Goal: Information Seeking & Learning: Learn about a topic

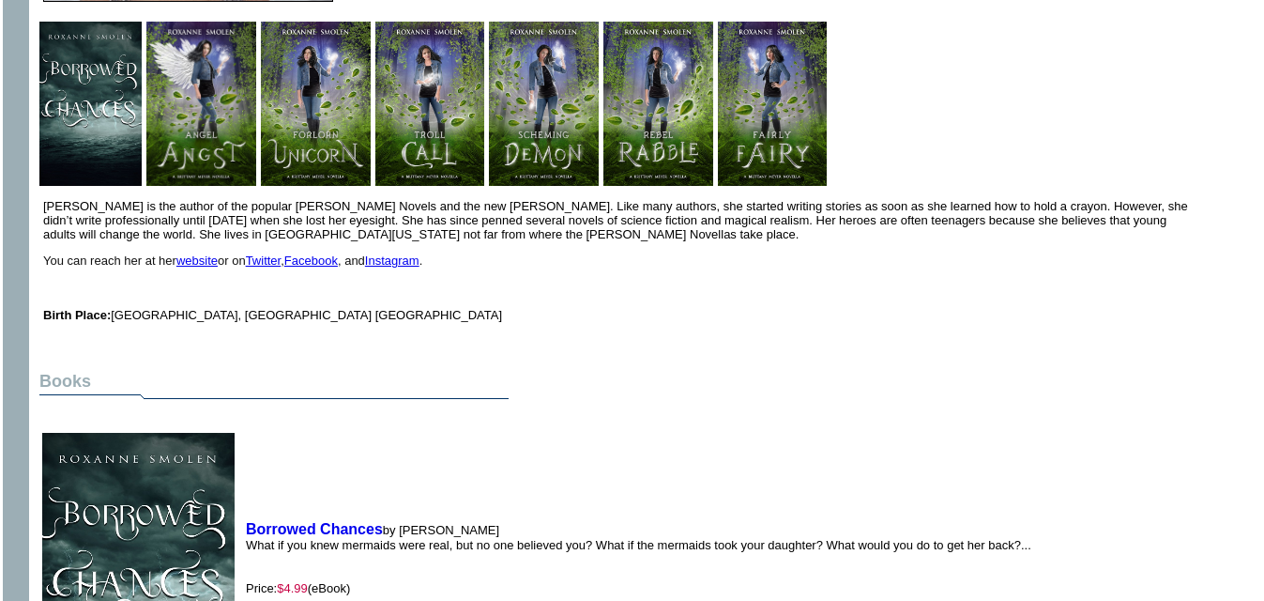
scroll to position [423, 0]
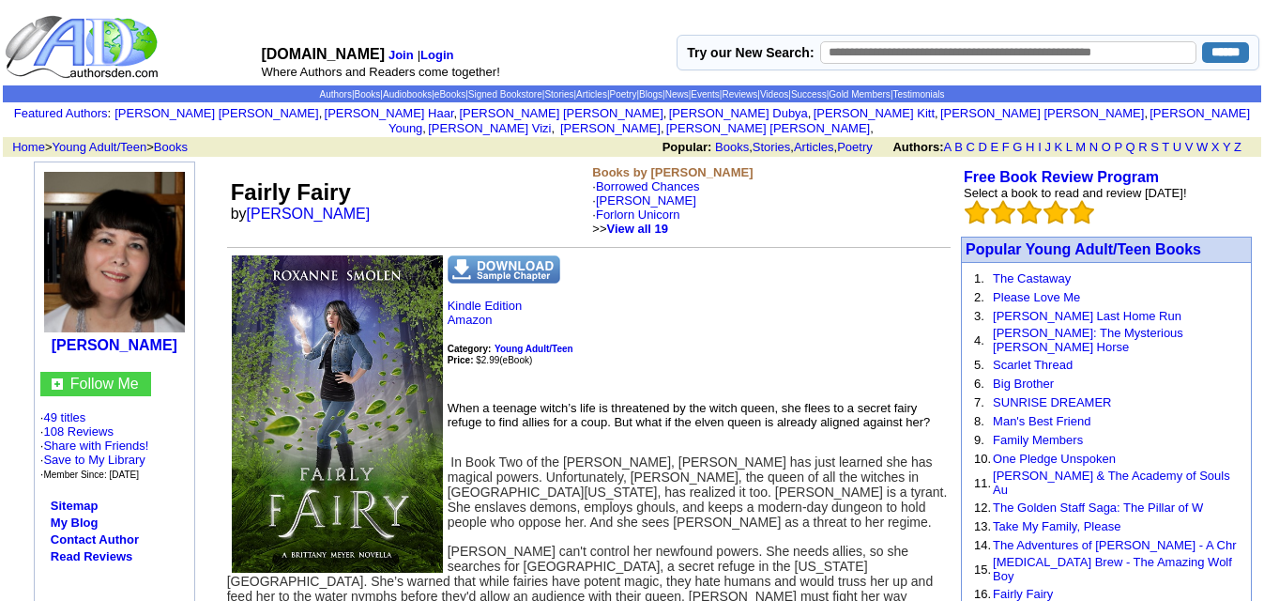
scroll to position [186, 0]
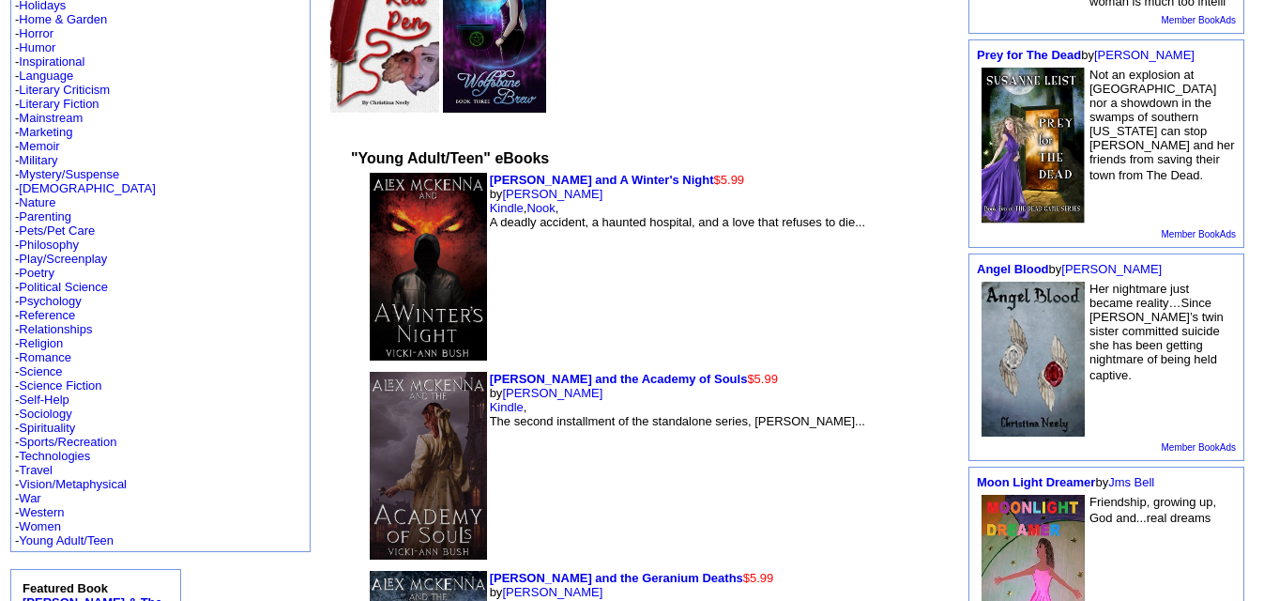
scroll to position [460, 0]
click at [56, 168] on link "Mystery/Suspense" at bounding box center [69, 175] width 100 height 14
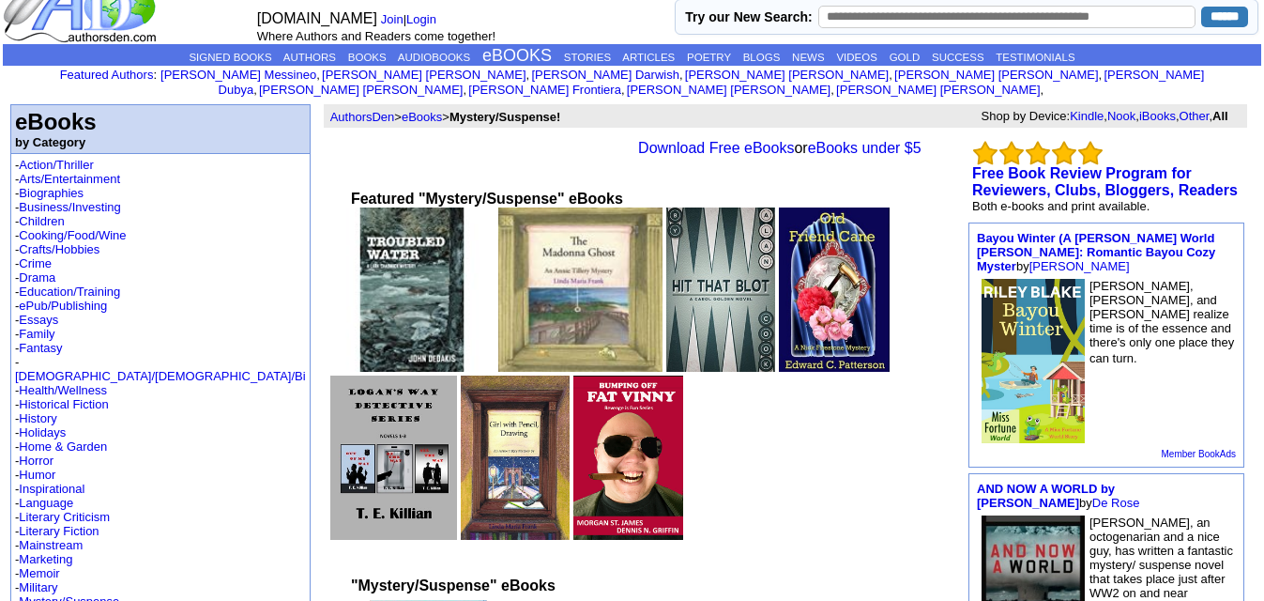
scroll to position [35, 0]
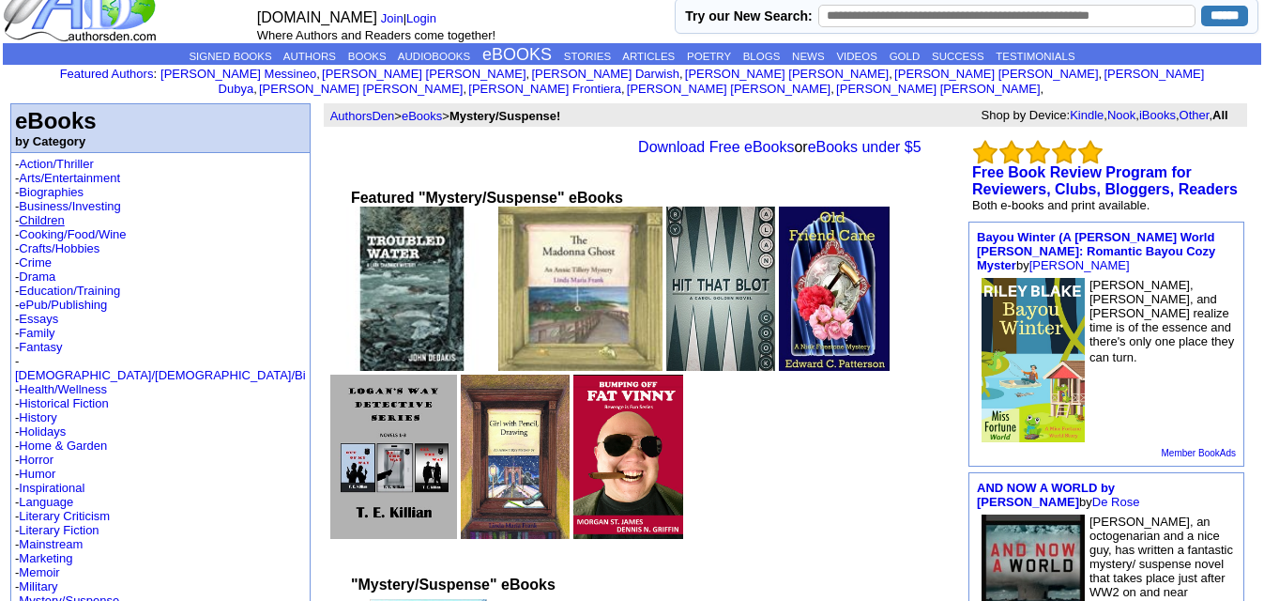
click at [47, 213] on link "Children" at bounding box center [41, 220] width 45 height 14
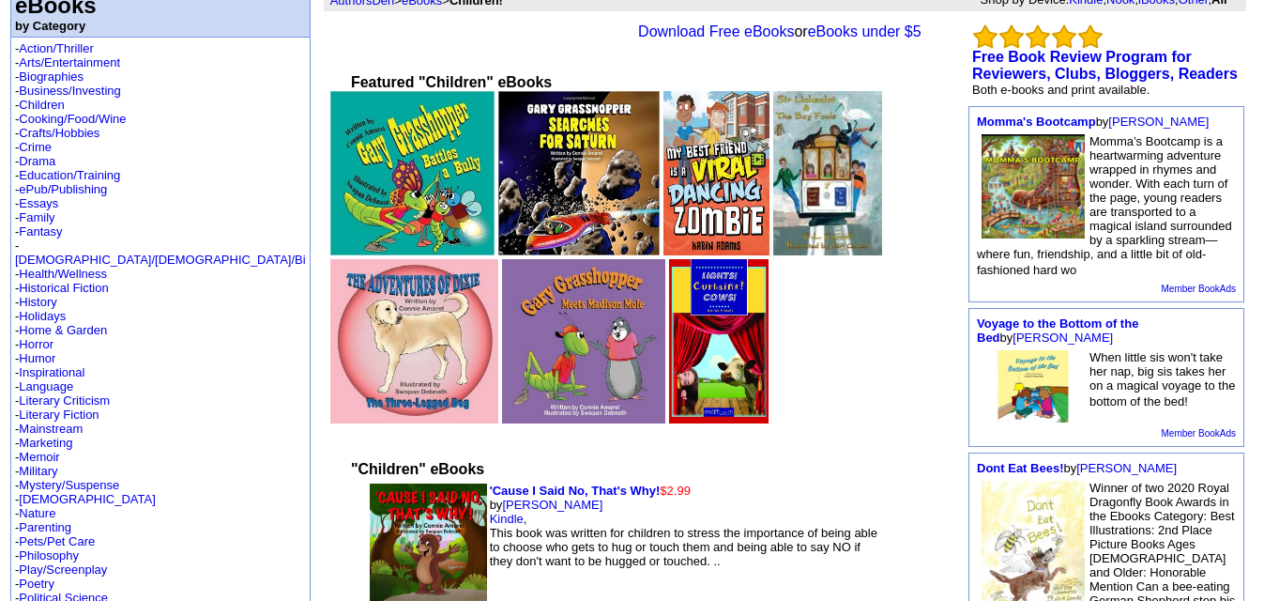
scroll to position [74, 0]
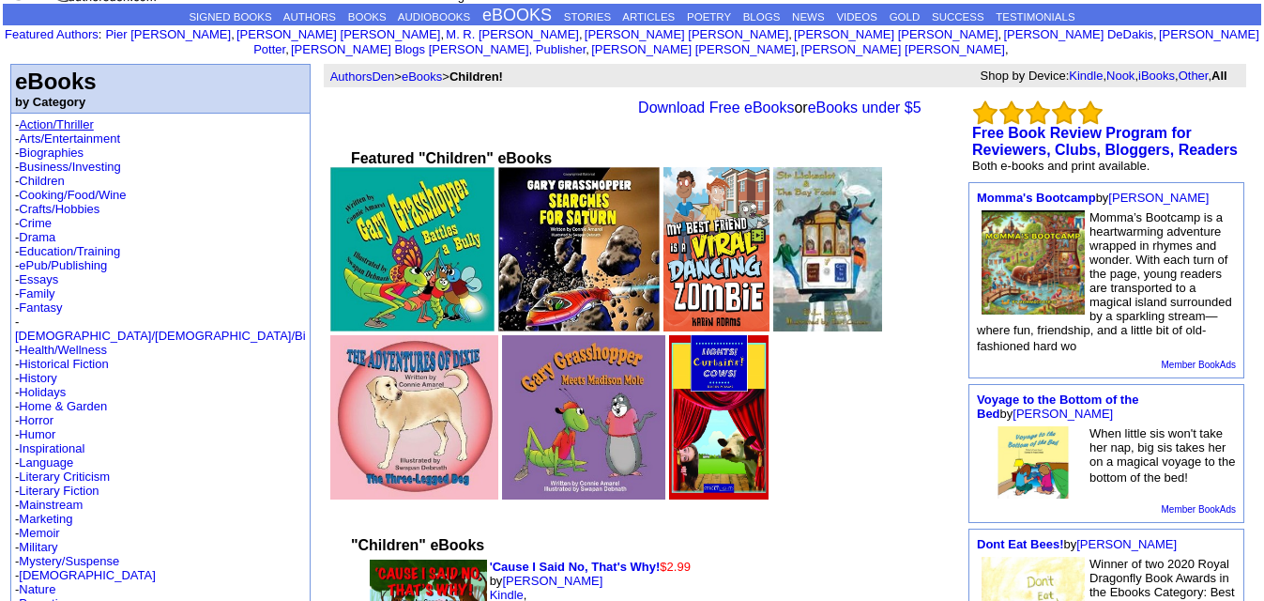
click at [81, 117] on link "Action/Thriller" at bounding box center [56, 124] width 74 height 14
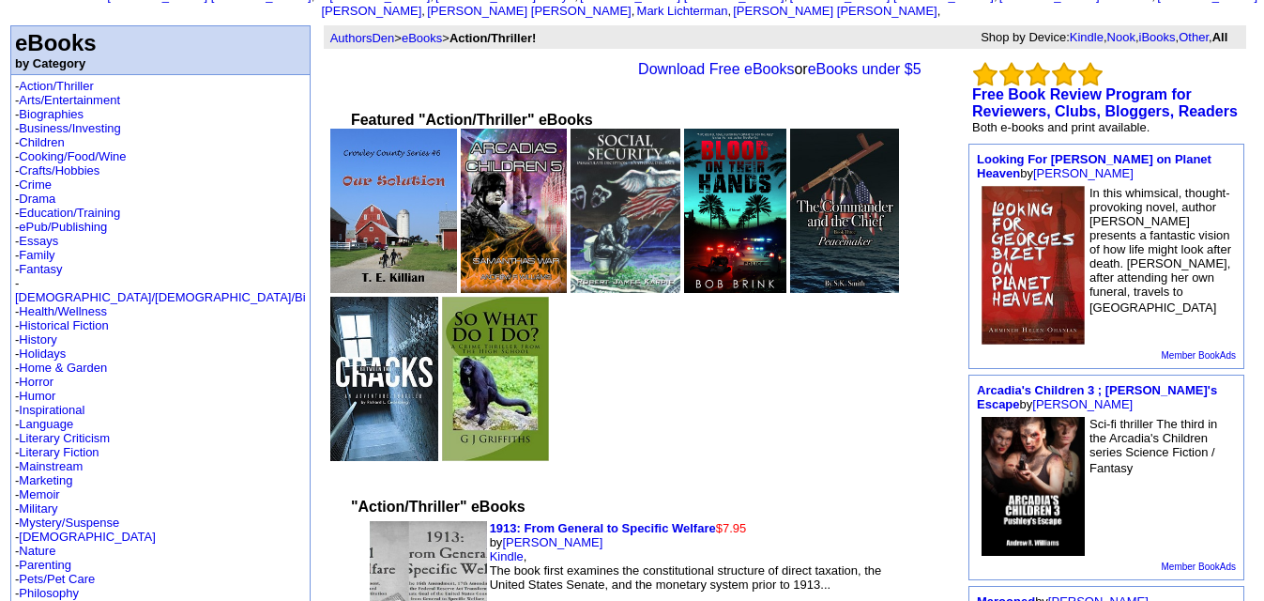
scroll to position [112, 0]
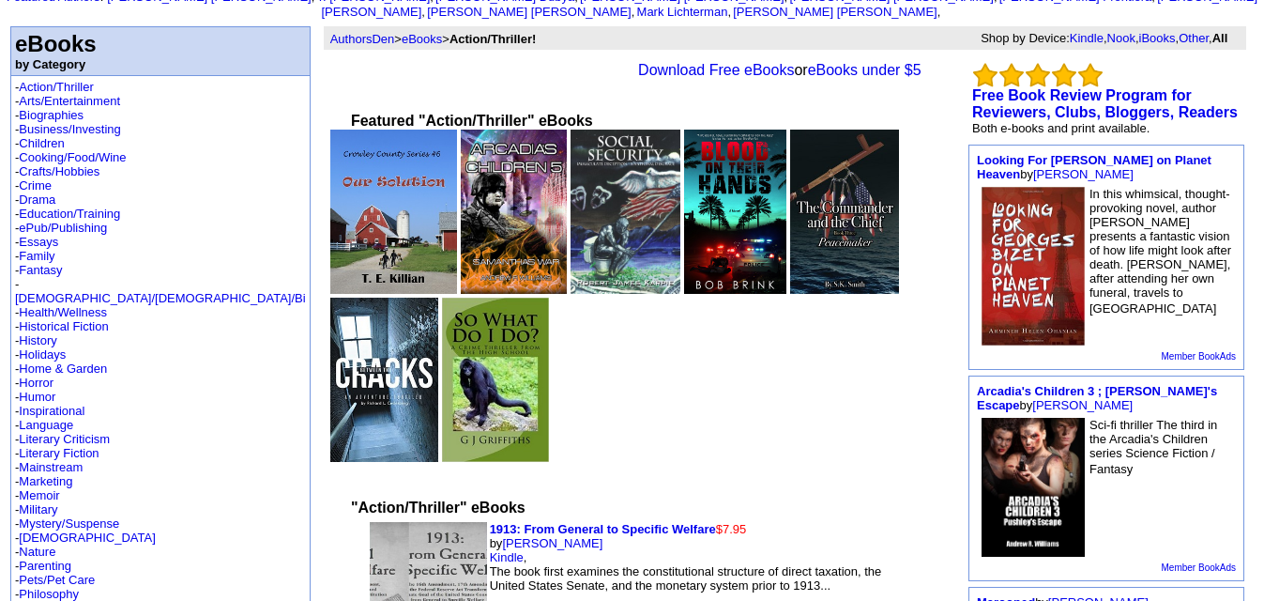
click at [330, 228] on img at bounding box center [393, 212] width 127 height 164
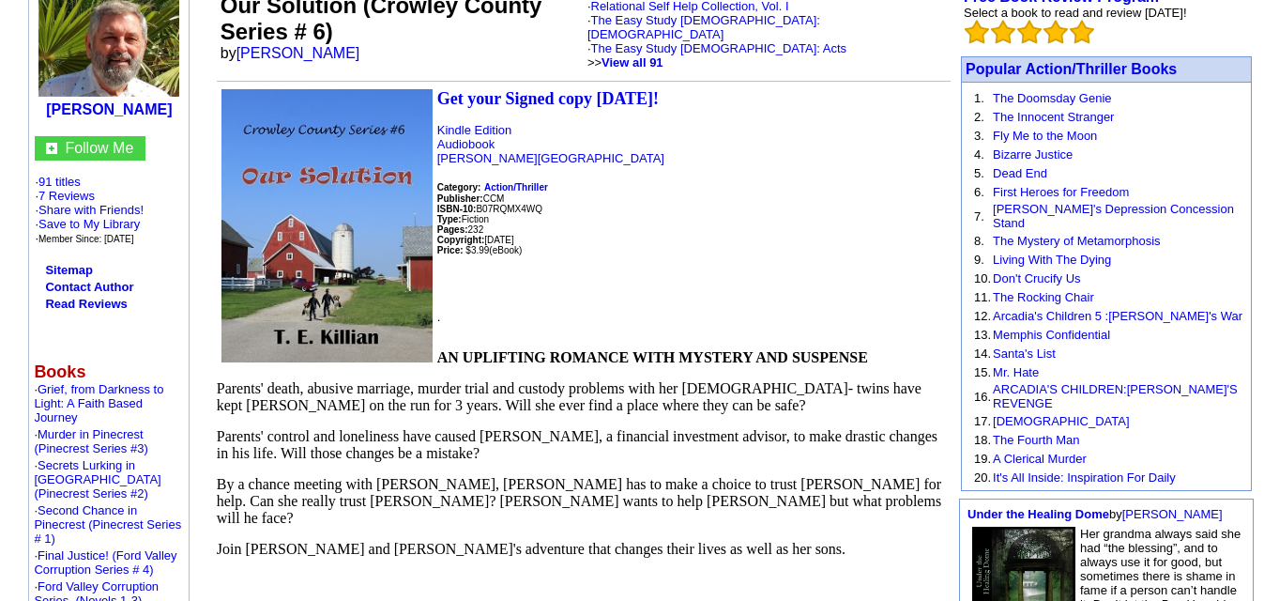
scroll to position [237, 0]
click at [321, 46] on link "[PERSON_NAME]" at bounding box center [299, 54] width 124 height 16
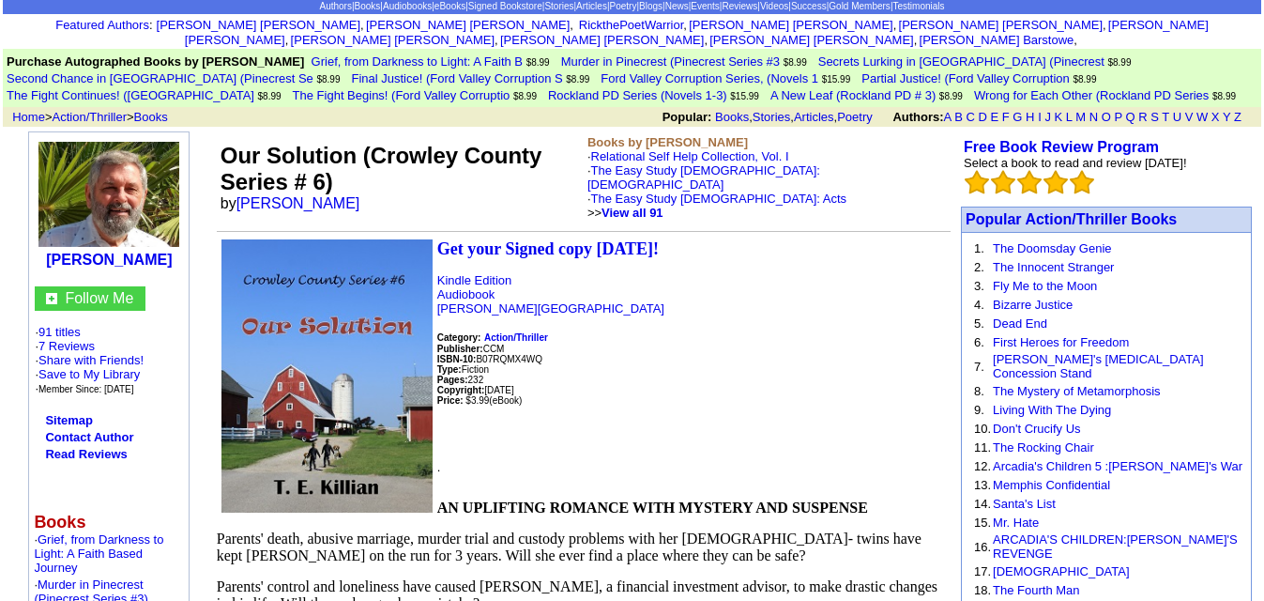
scroll to position [87, 0]
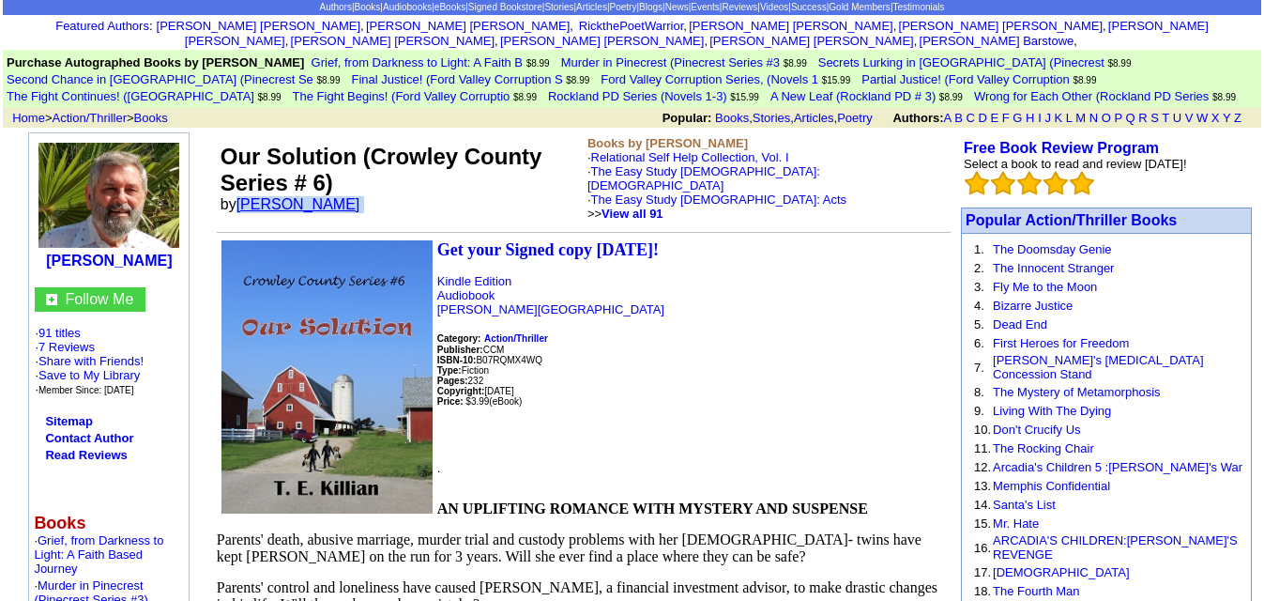
drag, startPoint x: 357, startPoint y: 182, endPoint x: 243, endPoint y: 179, distance: 113.6
click at [243, 196] on font "by Trennis E. Killian" at bounding box center [297, 204] width 152 height 16
copy font "Trennis E. Killian"
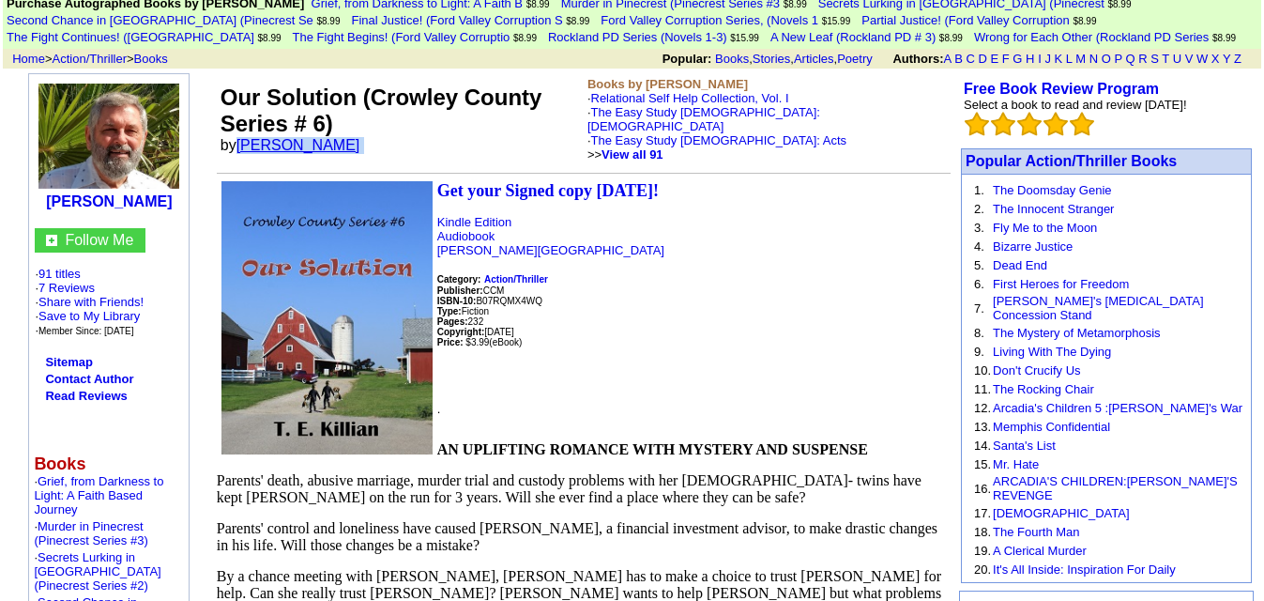
scroll to position [145, 0]
click at [227, 85] on font "Our Solution (Crowley County Series # 6)" at bounding box center [382, 111] width 322 height 52
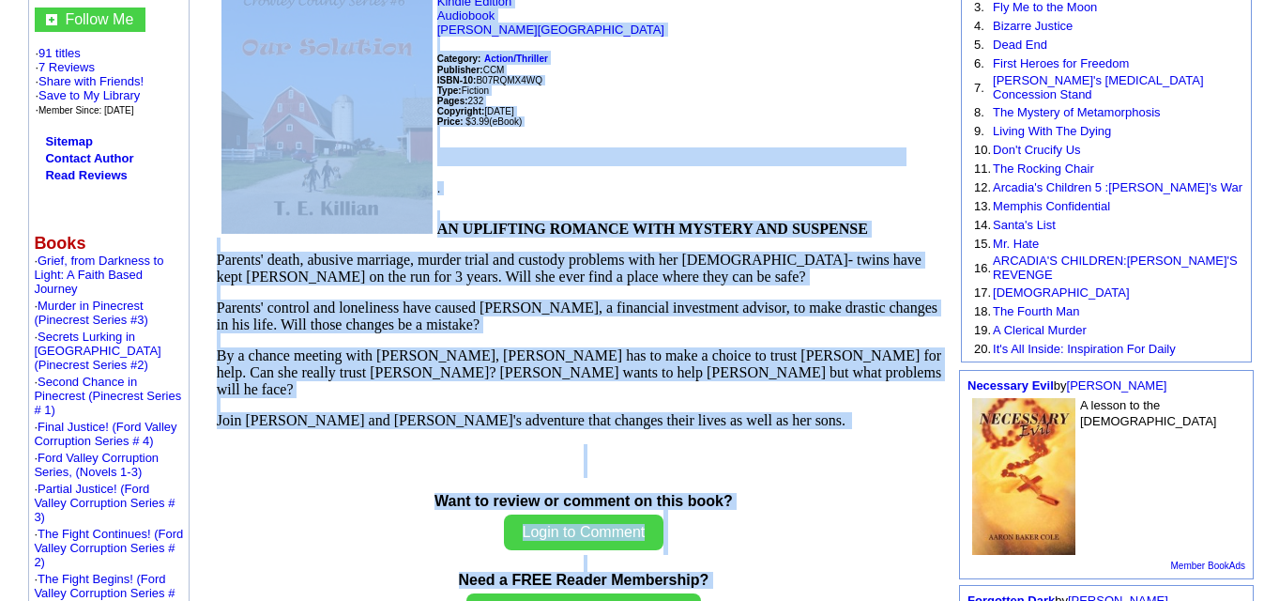
scroll to position [664, 0]
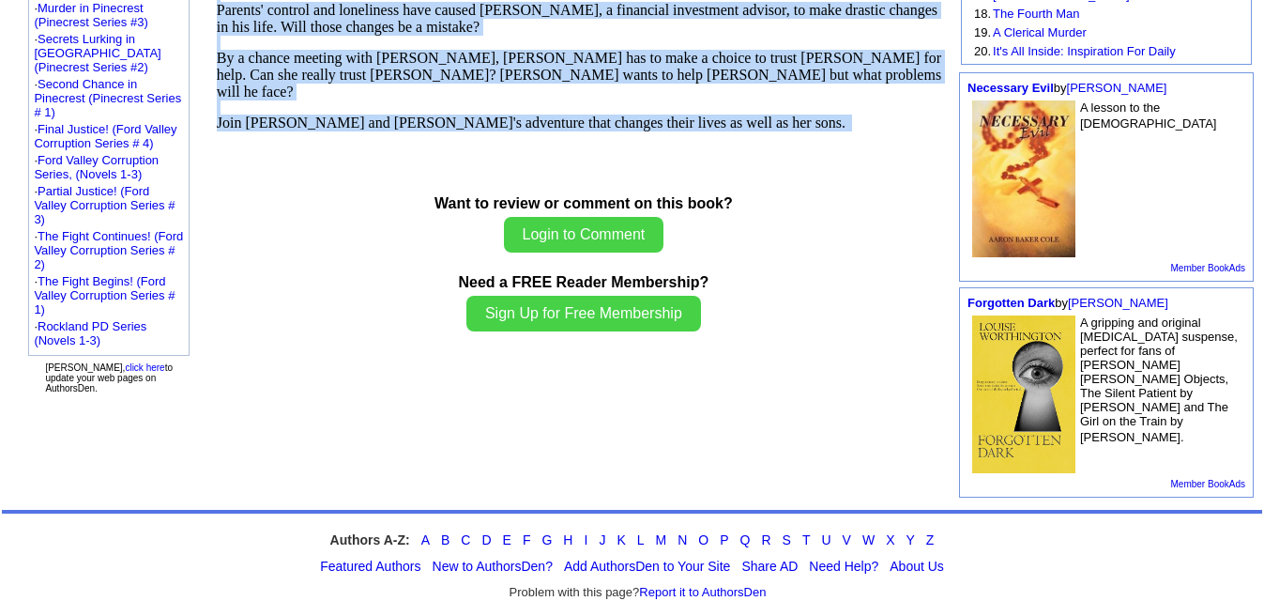
drag, startPoint x: 227, startPoint y: 77, endPoint x: 684, endPoint y: 97, distance: 457.5
click at [684, 97] on td "Our Solution (Crowley County Series # 6) by Trennis E. Killian Books by Trennis…" at bounding box center [584, 27] width 740 height 951
copy td "Our Solution (Crowley County Series # 6) by Trennis E. Killian Books by Trennis…"
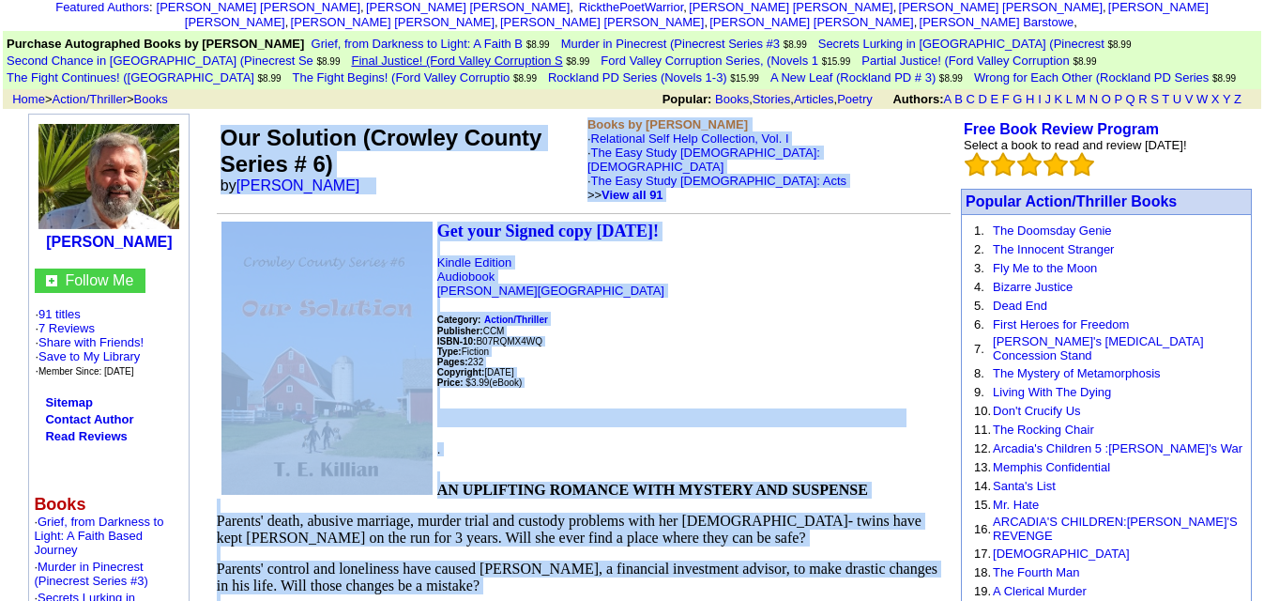
scroll to position [80, 0]
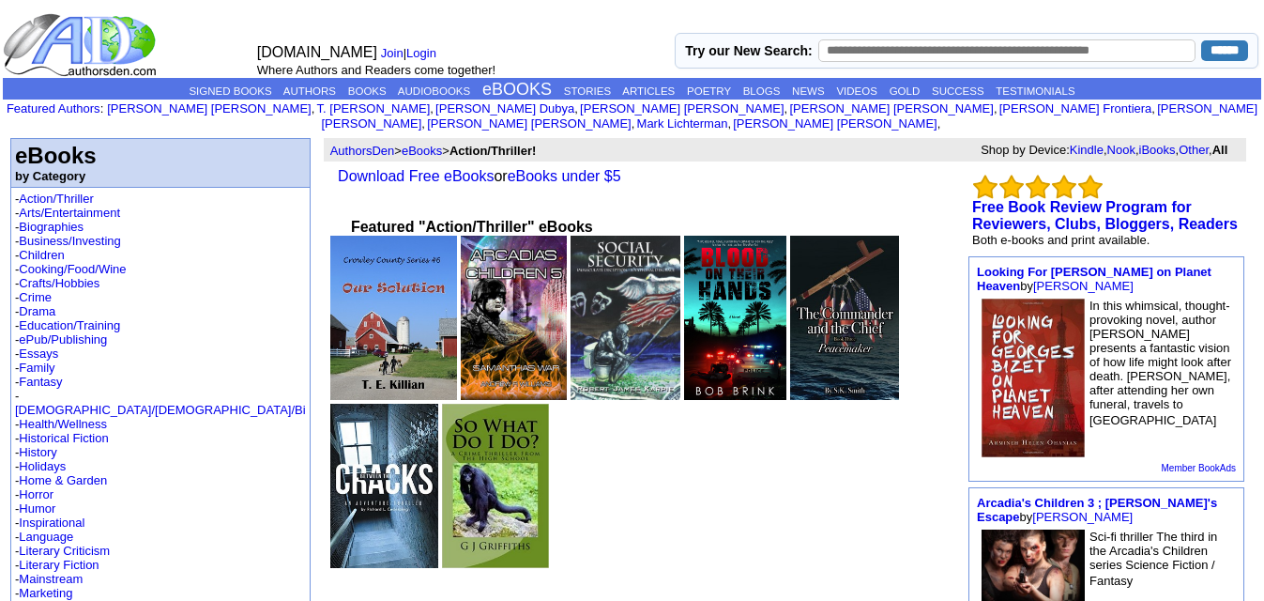
scroll to position [112, 0]
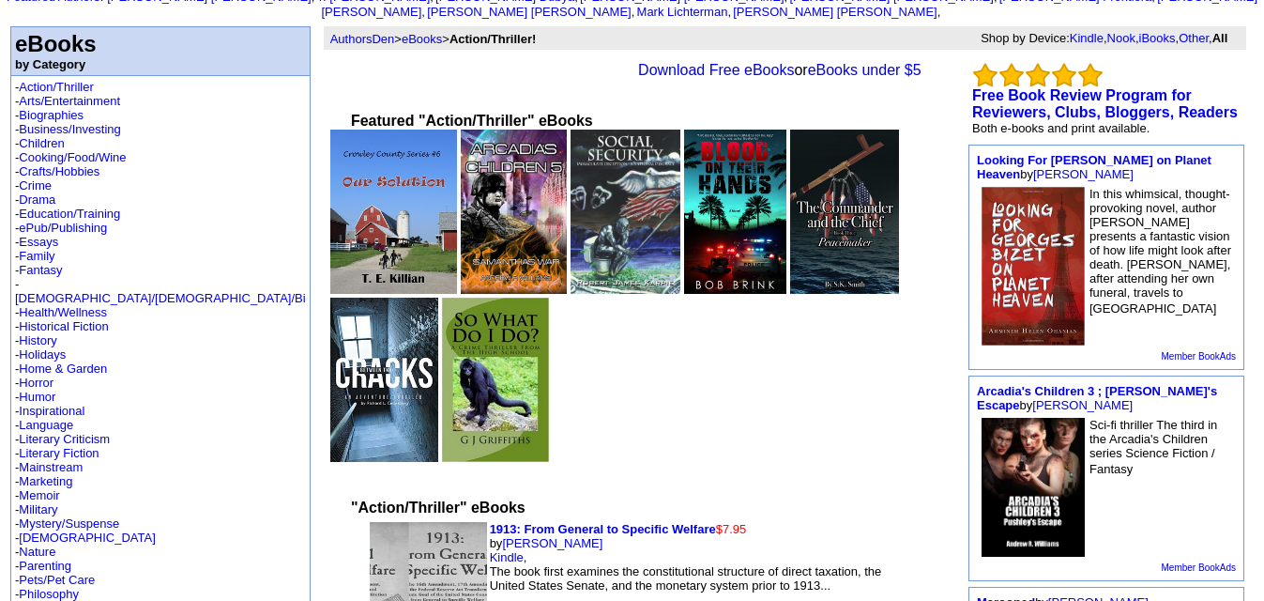
click at [461, 212] on img at bounding box center [514, 212] width 106 height 164
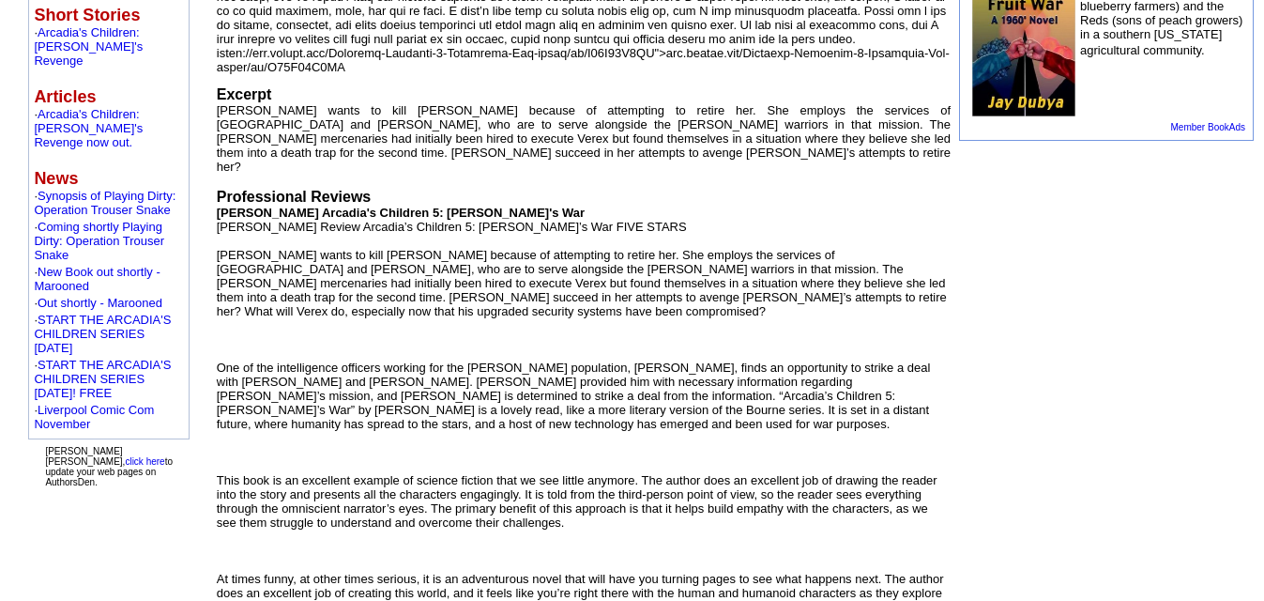
scroll to position [934, 0]
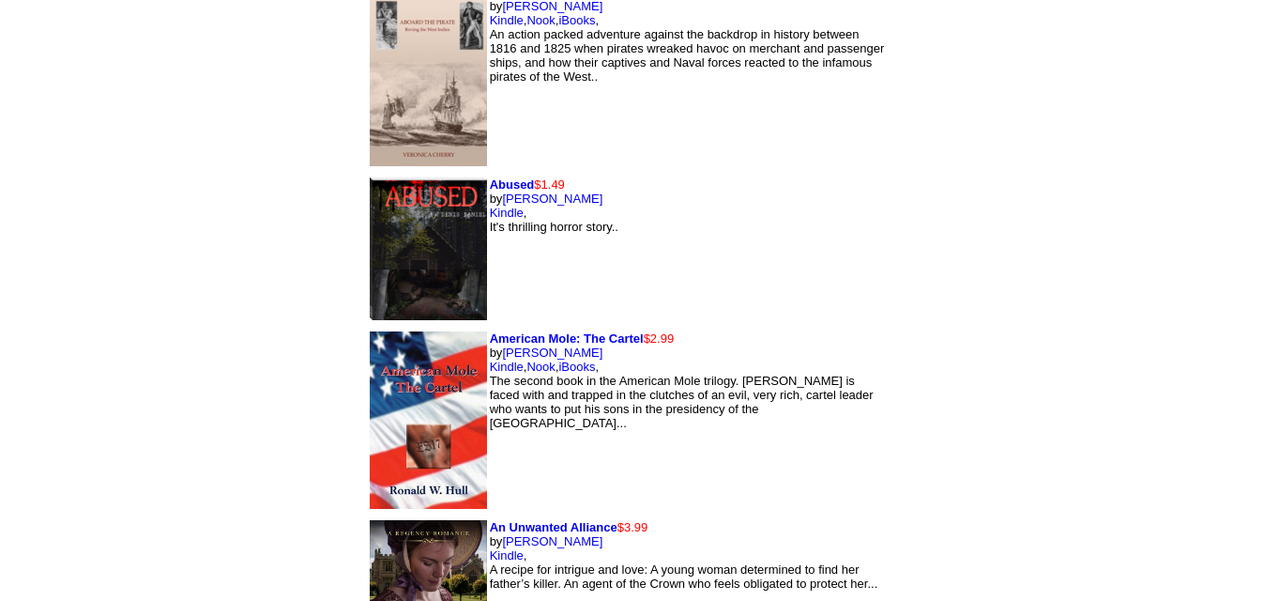
scroll to position [2686, 0]
